Goal: Task Accomplishment & Management: Manage account settings

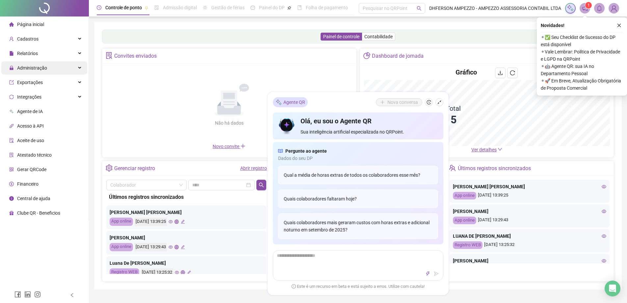
click at [39, 69] on span "Administração" at bounding box center [32, 67] width 30 height 5
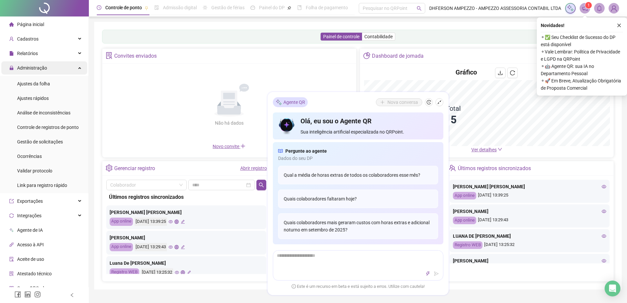
click at [39, 69] on span "Administração" at bounding box center [32, 67] width 30 height 5
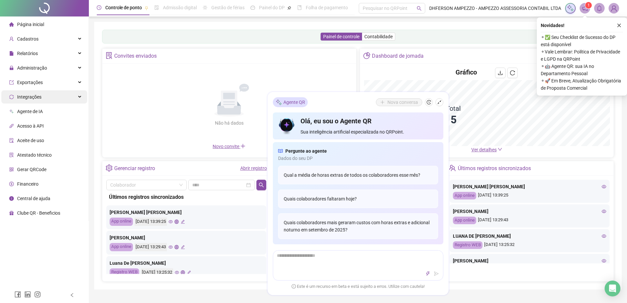
click at [41, 96] on div "Integrações" at bounding box center [44, 96] width 86 height 13
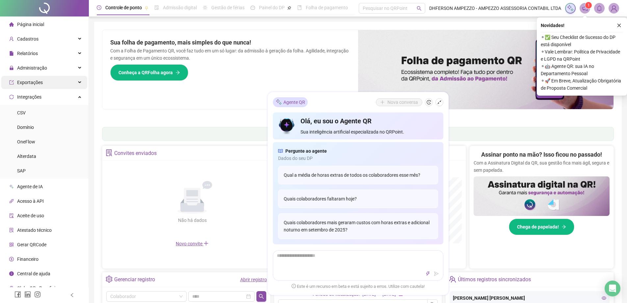
click at [41, 80] on span "Exportações" at bounding box center [30, 82] width 26 height 5
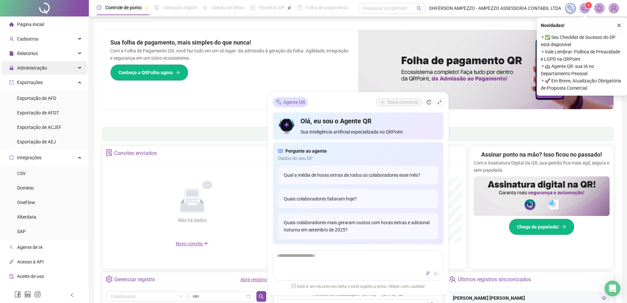
click at [42, 72] on span "Administração" at bounding box center [28, 67] width 38 height 13
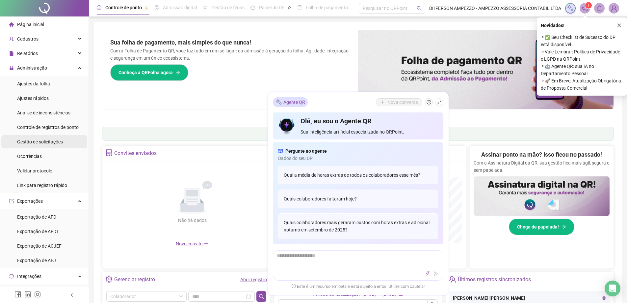
click at [42, 143] on span "Gestão de solicitações" at bounding box center [40, 141] width 46 height 5
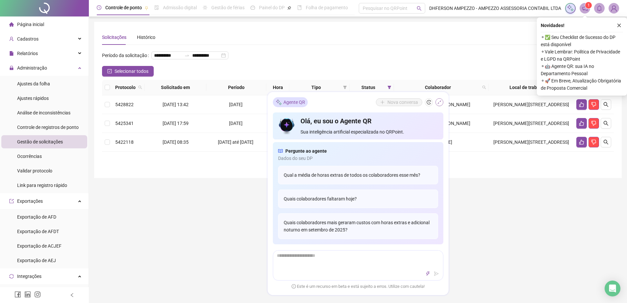
click at [440, 101] on icon "shrink" at bounding box center [440, 102] width 4 height 4
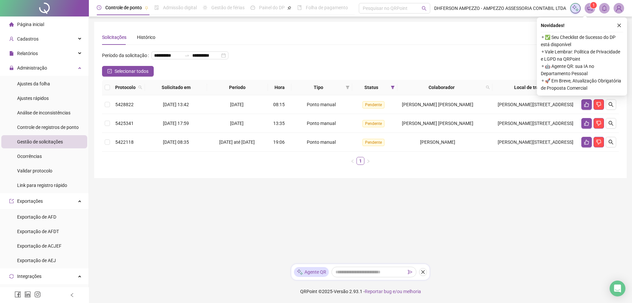
click at [425, 170] on div "Protocolo Solicitado em Período Hora Tipo Status Colaborador Local de trabalho …" at bounding box center [360, 125] width 517 height 90
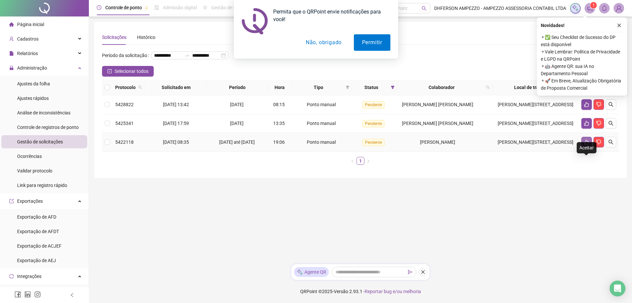
click at [582, 147] on button "button" at bounding box center [587, 142] width 11 height 11
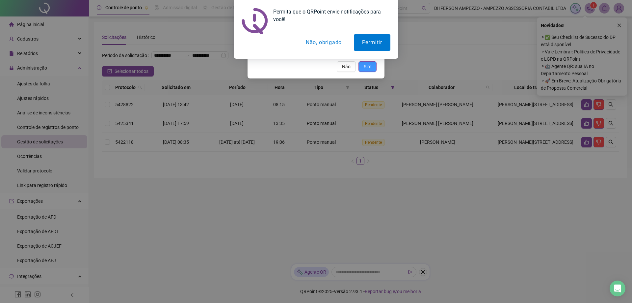
drag, startPoint x: 373, startPoint y: 67, endPoint x: 330, endPoint y: 48, distance: 47.1
click at [373, 67] on button "Sim" at bounding box center [368, 66] width 18 height 11
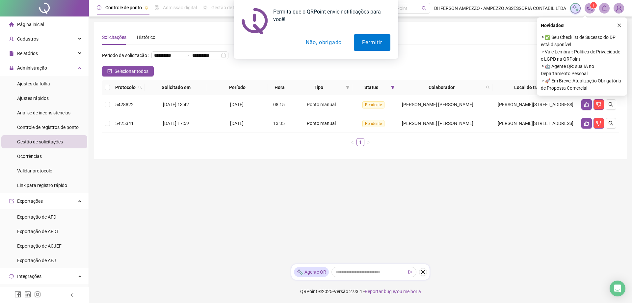
click at [324, 41] on button "Não, obrigado" at bounding box center [324, 42] width 52 height 16
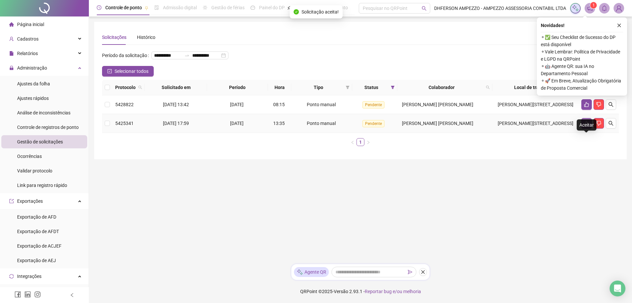
click at [589, 126] on icon "like" at bounding box center [587, 123] width 5 height 5
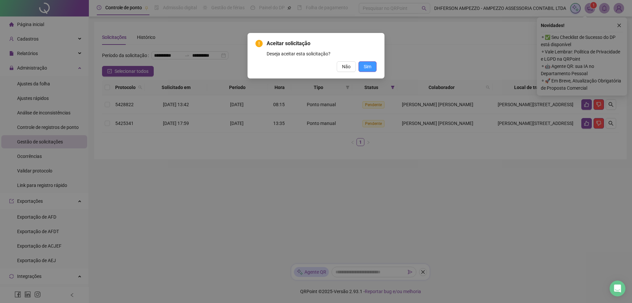
click at [375, 65] on button "Sim" at bounding box center [368, 66] width 18 height 11
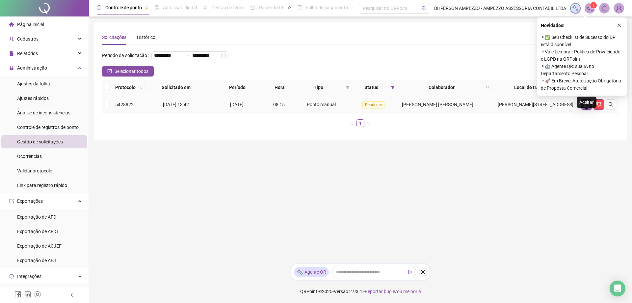
click at [588, 107] on icon "like" at bounding box center [586, 104] width 5 height 5
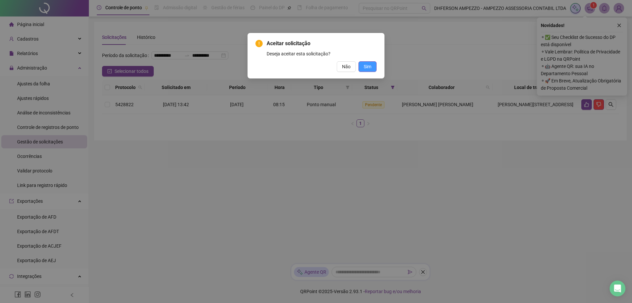
click at [365, 69] on span "Sim" at bounding box center [368, 66] width 8 height 7
